Goal: Transaction & Acquisition: Download file/media

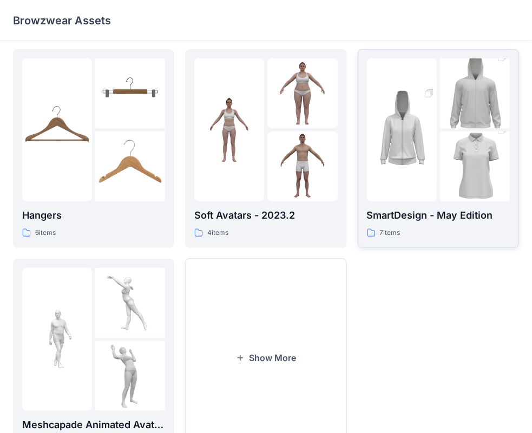
scroll to position [217, 0]
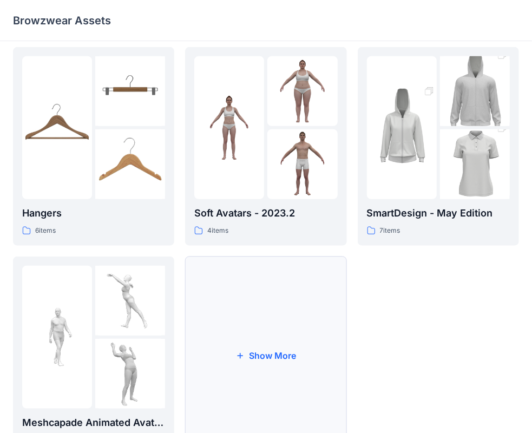
click at [234, 332] on button "Show More" at bounding box center [265, 356] width 161 height 199
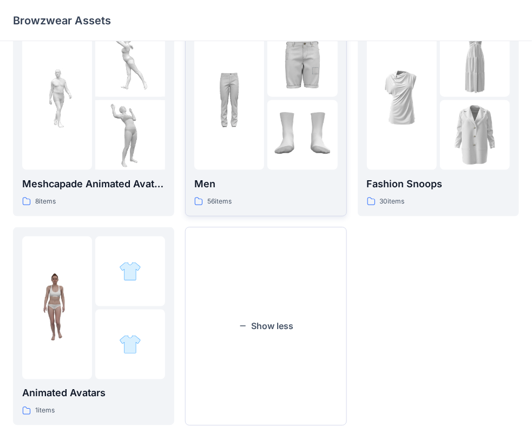
scroll to position [479, 0]
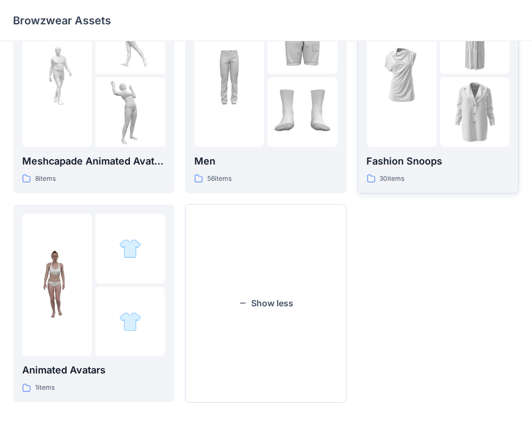
click at [462, 106] on img at bounding box center [475, 112] width 70 height 70
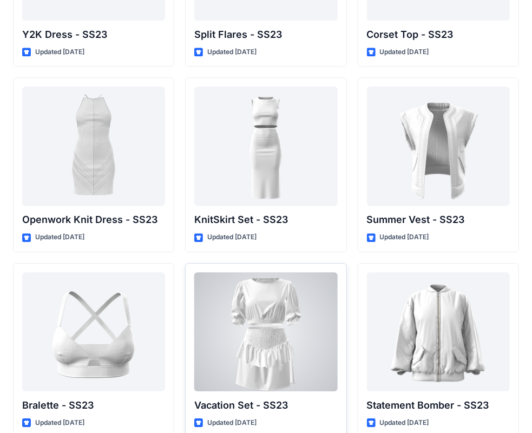
scroll to position [1089, 0]
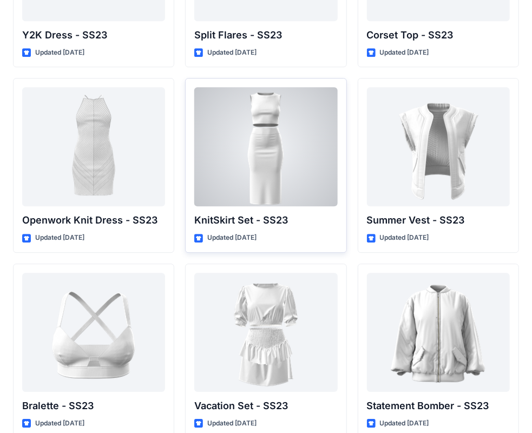
click at [277, 159] on div at bounding box center [265, 146] width 143 height 119
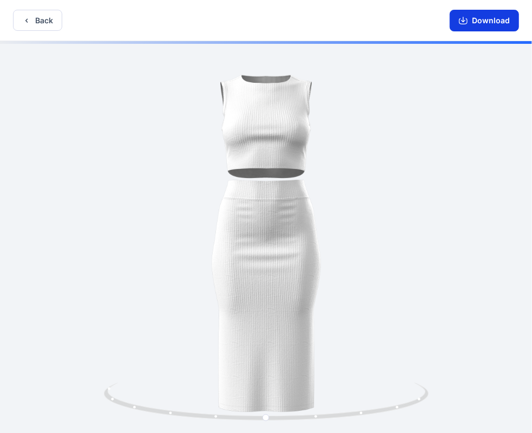
click at [475, 21] on button "Download" at bounding box center [484, 21] width 69 height 22
click at [47, 24] on button "Back" at bounding box center [37, 20] width 49 height 21
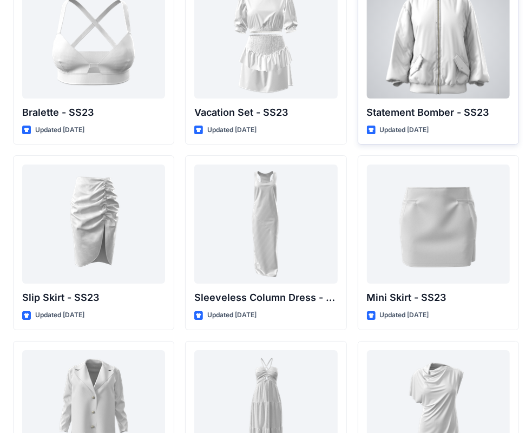
scroll to position [1414, 0]
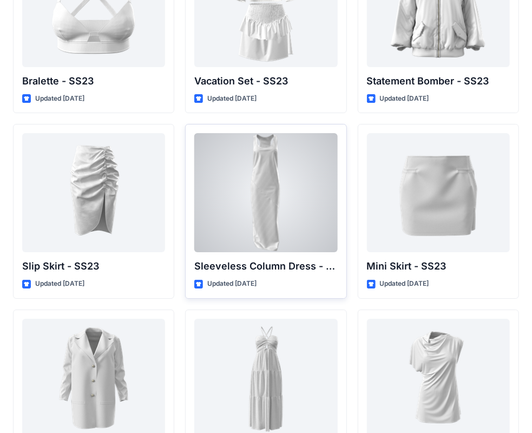
click at [286, 180] on div at bounding box center [265, 192] width 143 height 119
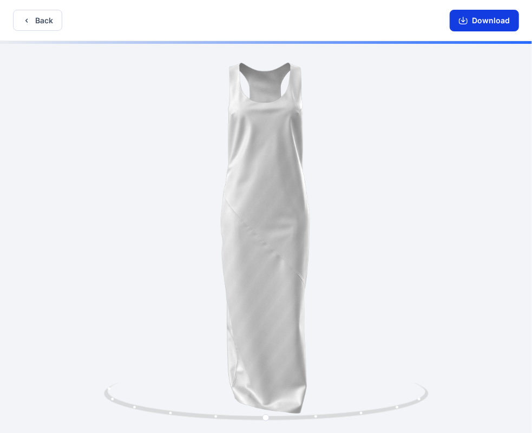
click at [478, 19] on button "Download" at bounding box center [484, 21] width 69 height 22
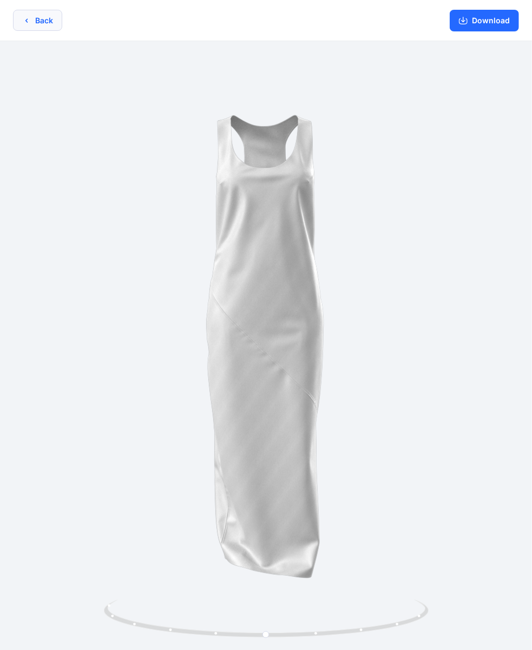
click at [25, 17] on icon "button" at bounding box center [26, 20] width 9 height 9
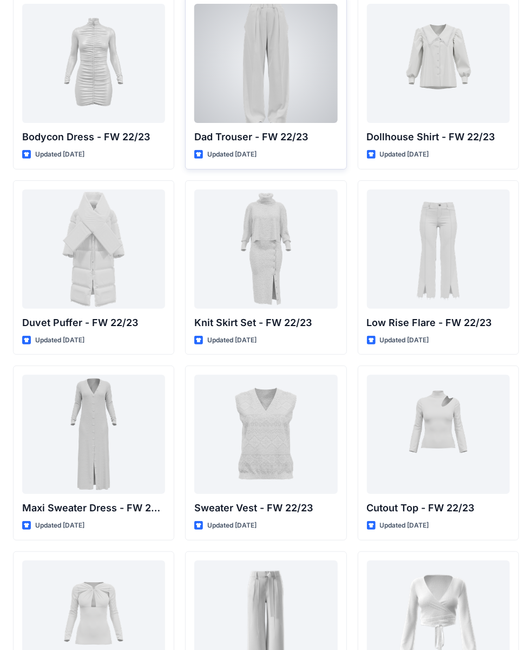
scroll to position [23, 0]
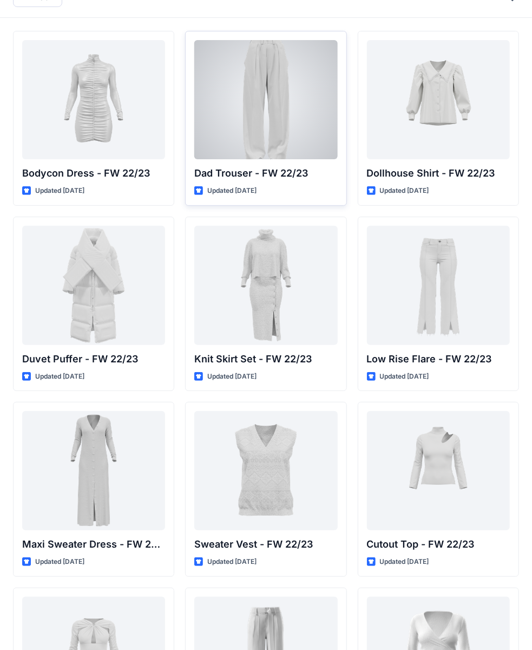
click at [288, 121] on div at bounding box center [265, 99] width 143 height 119
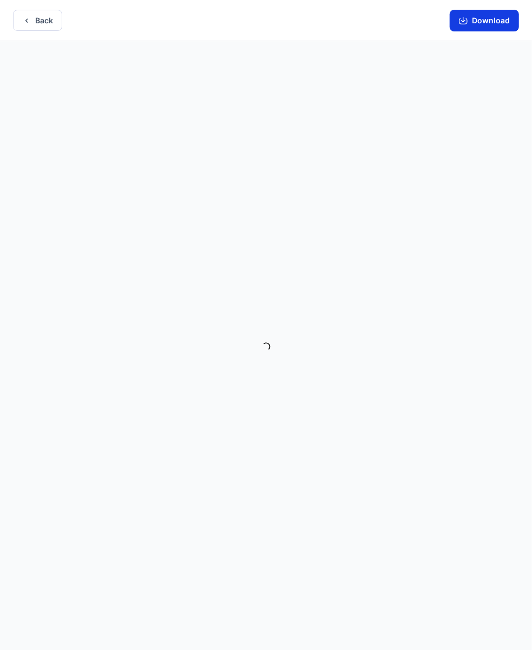
click at [468, 18] on icon "button" at bounding box center [463, 21] width 9 height 6
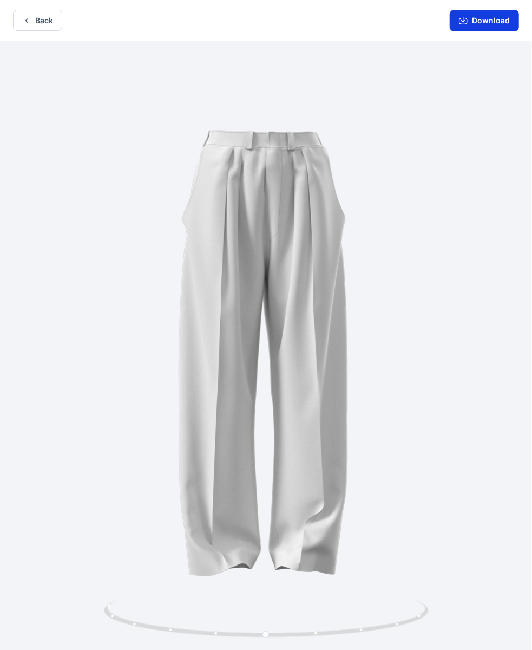
click at [466, 21] on icon "button" at bounding box center [463, 20] width 9 height 9
